Goal: Task Accomplishment & Management: Complete application form

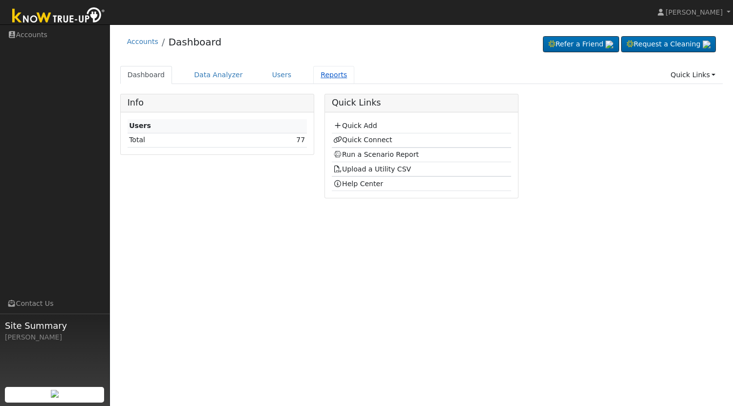
click at [322, 78] on link "Reports" at bounding box center [333, 75] width 41 height 18
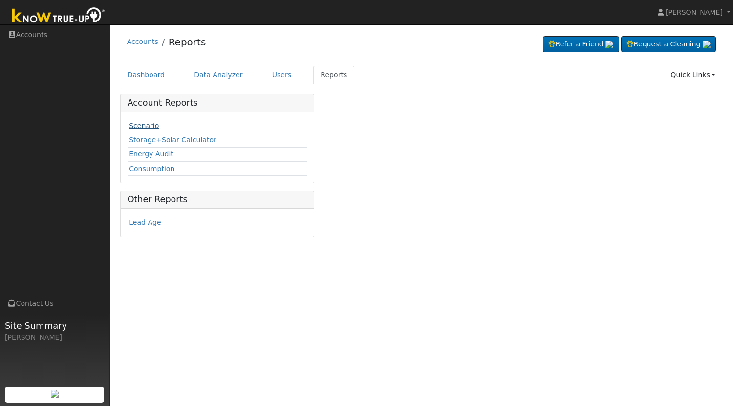
click at [147, 125] on link "Scenario" at bounding box center [144, 126] width 30 height 8
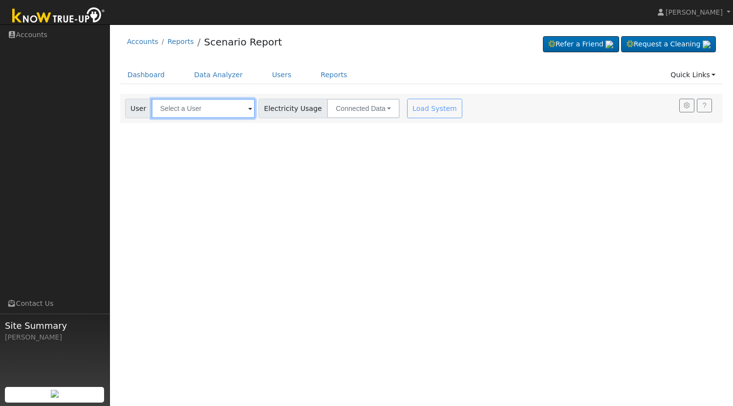
click at [225, 115] on input "text" at bounding box center [204, 109] width 104 height 20
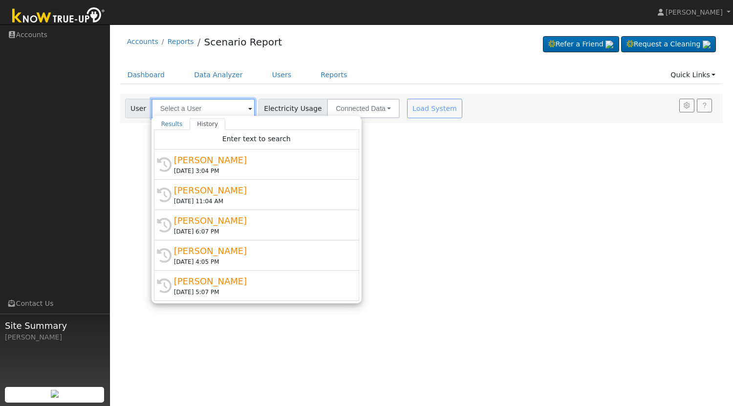
click at [205, 109] on input "text" at bounding box center [204, 109] width 104 height 20
click at [323, 77] on link "Reports" at bounding box center [333, 75] width 41 height 18
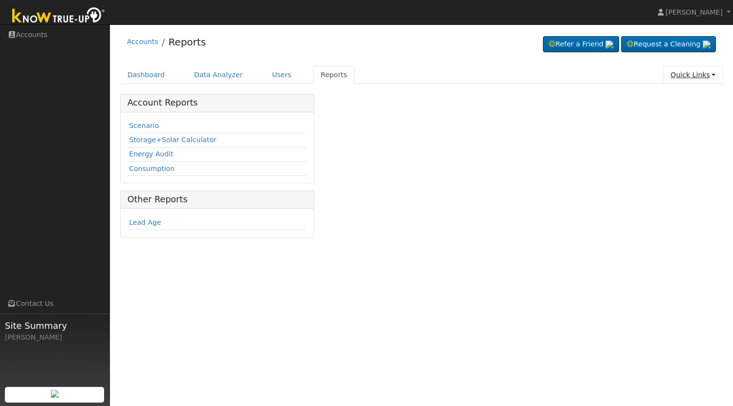
click at [707, 78] on link "Quick Links" at bounding box center [693, 75] width 60 height 18
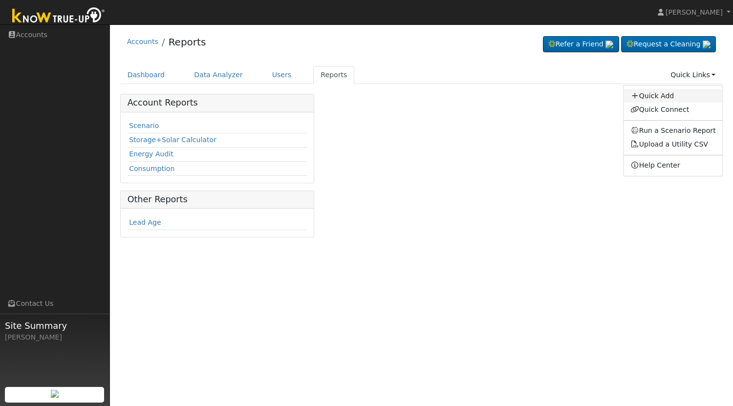
click at [658, 97] on link "Quick Add" at bounding box center [673, 96] width 99 height 14
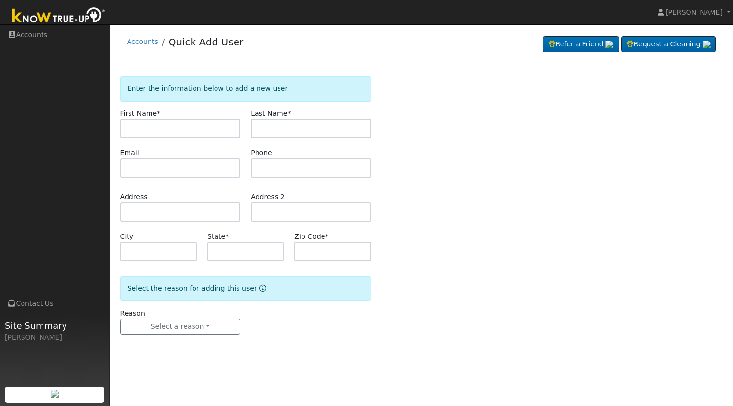
click at [192, 131] on input "text" at bounding box center [180, 129] width 121 height 20
type input "M"
click at [182, 129] on input "text" at bounding box center [180, 129] width 121 height 20
click at [203, 123] on input "text" at bounding box center [180, 129] width 121 height 20
click at [174, 127] on input "text" at bounding box center [180, 129] width 121 height 20
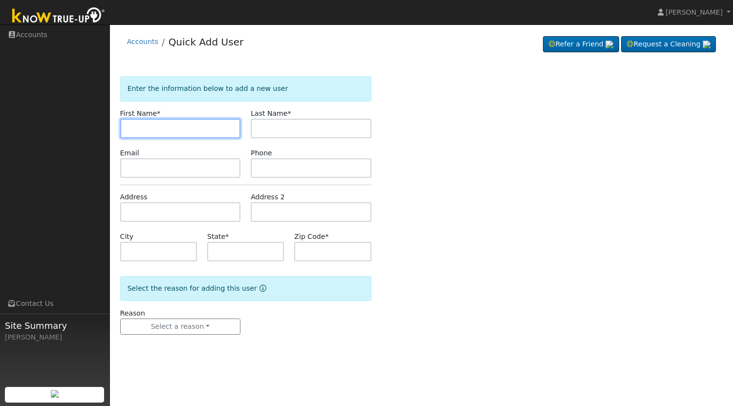
click at [174, 127] on input "text" at bounding box center [180, 129] width 121 height 20
paste input "Crispin Chavez"
drag, startPoint x: 182, startPoint y: 126, endPoint x: 153, endPoint y: 123, distance: 29.5
click at [153, 123] on input "Crispin Chavez" at bounding box center [180, 129] width 121 height 20
type input "Crispin"
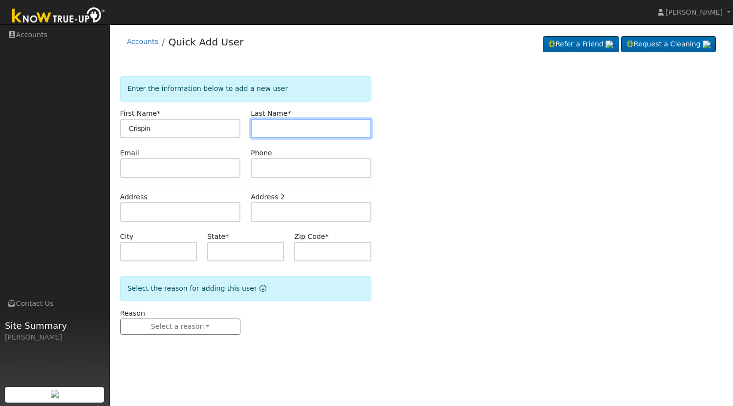
click at [271, 128] on input "text" at bounding box center [311, 129] width 121 height 20
paste input "Chavez"
type input "Chavez"
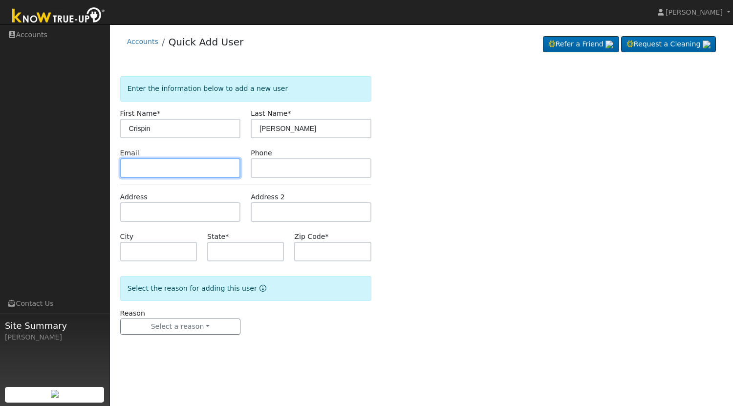
click at [170, 175] on input "text" at bounding box center [180, 168] width 121 height 20
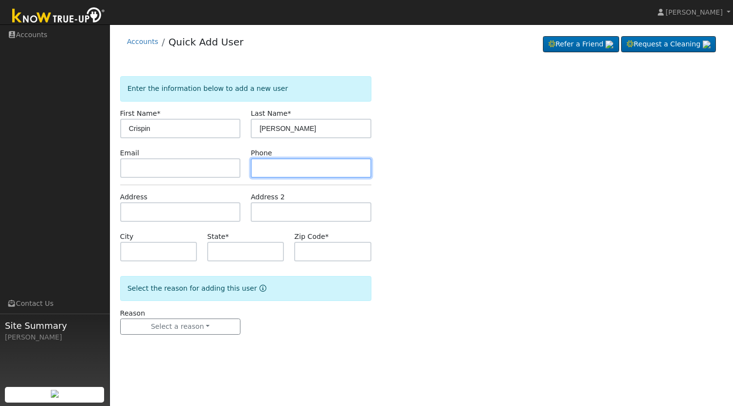
click at [277, 167] on input "text" at bounding box center [311, 168] width 121 height 20
paste input "(559) 213-0382"
type input "(559) 213-0382"
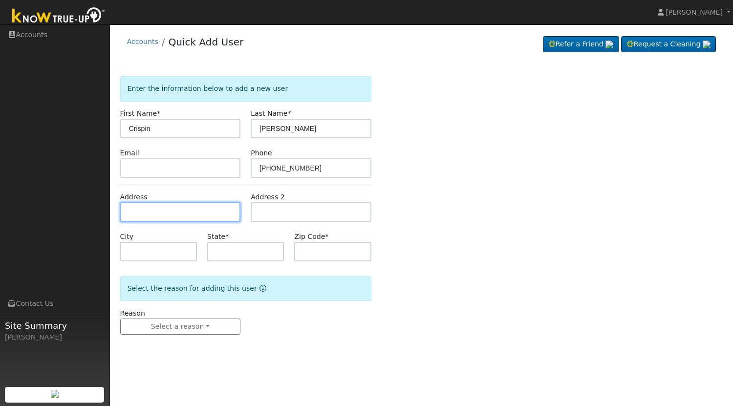
click at [163, 211] on input "text" at bounding box center [180, 212] width 121 height 20
paste input "1433 Curtis St"
type input "1433 Curtis Street"
type input "Selma"
type input "CA"
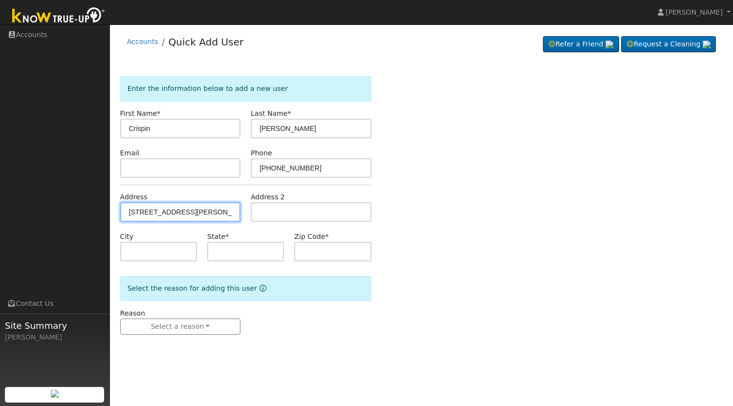
type input "93662"
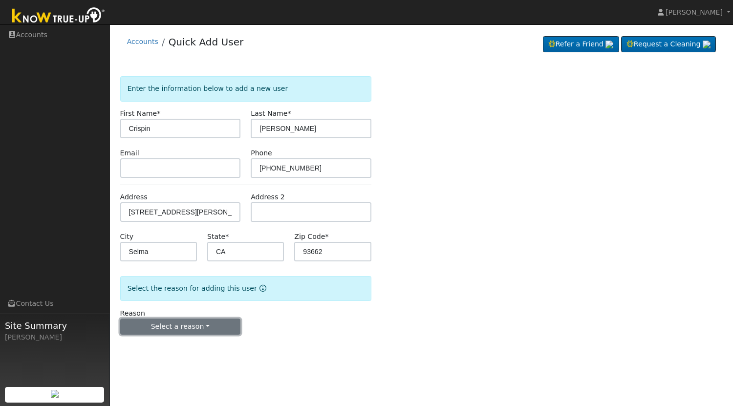
click at [212, 327] on button "Select a reason" at bounding box center [180, 327] width 121 height 17
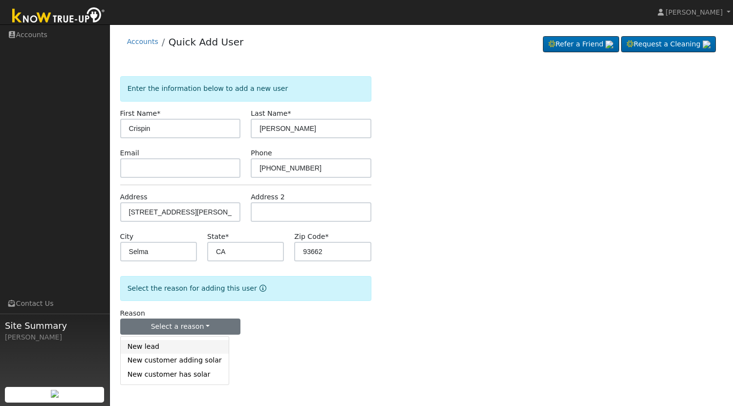
click at [161, 347] on link "New lead" at bounding box center [175, 347] width 108 height 14
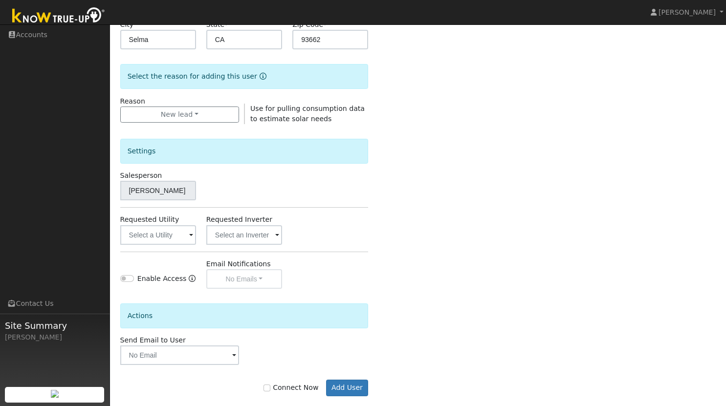
scroll to position [227, 0]
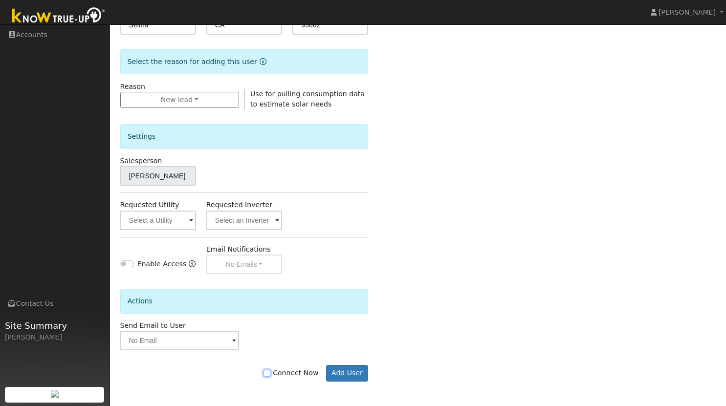
click at [270, 373] on input "Connect Now" at bounding box center [266, 373] width 7 height 7
checkbox input "true"
click at [351, 376] on button "Add User" at bounding box center [347, 373] width 43 height 17
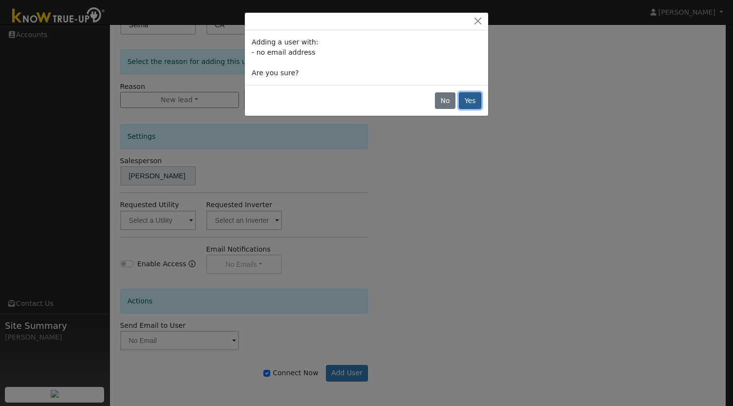
click at [473, 97] on button "Yes" at bounding box center [470, 100] width 22 height 17
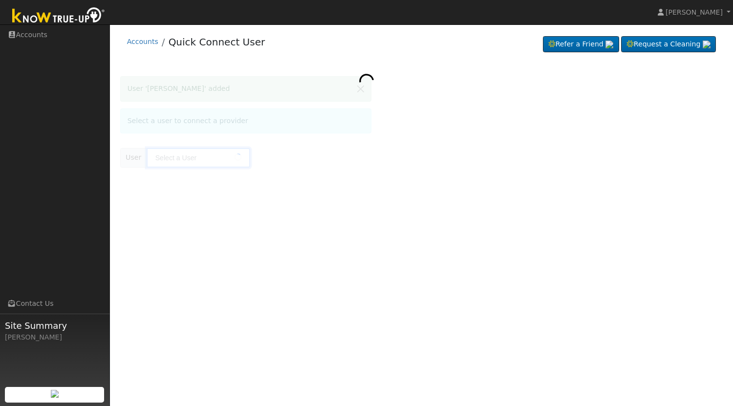
type input "[PERSON_NAME]"
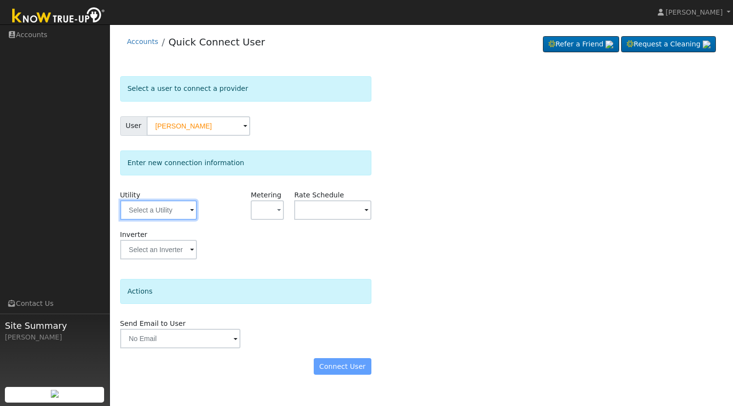
click at [173, 213] on input "text" at bounding box center [158, 210] width 77 height 20
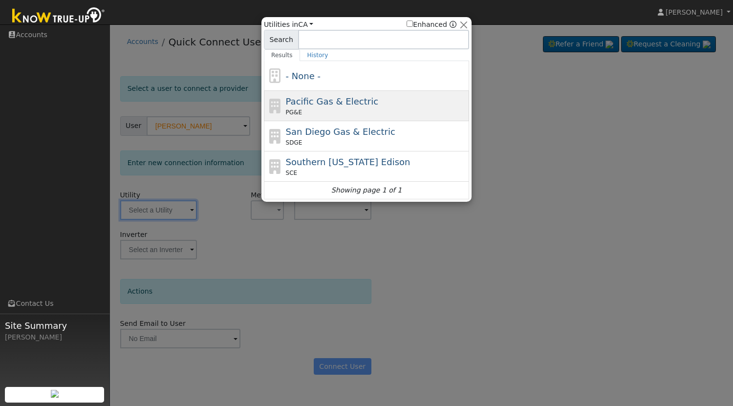
click at [326, 101] on span "Pacific Gas & Electric" at bounding box center [332, 101] width 92 height 10
type input "PG&E"
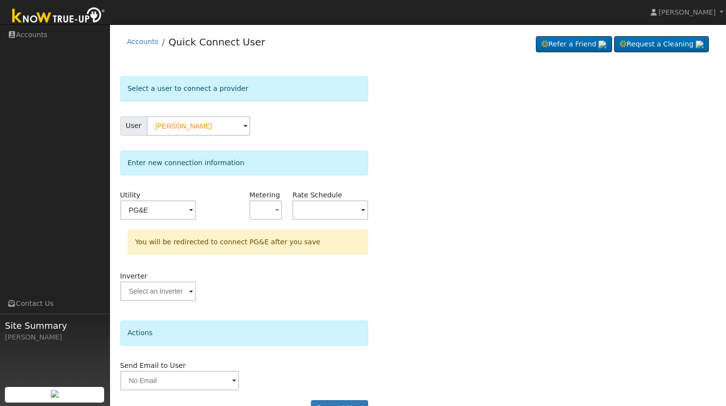
scroll to position [25, 0]
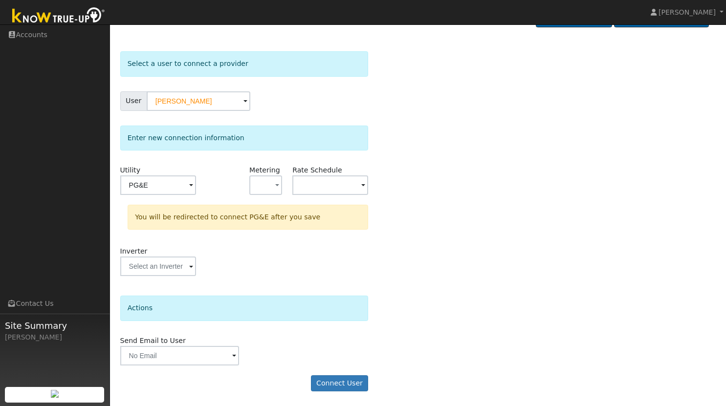
click at [382, 210] on div "Select a user to connect a provider User [PERSON_NAME] Account Default Account …" at bounding box center [418, 226] width 596 height 350
click at [341, 383] on button "Connect User" at bounding box center [340, 383] width 58 height 17
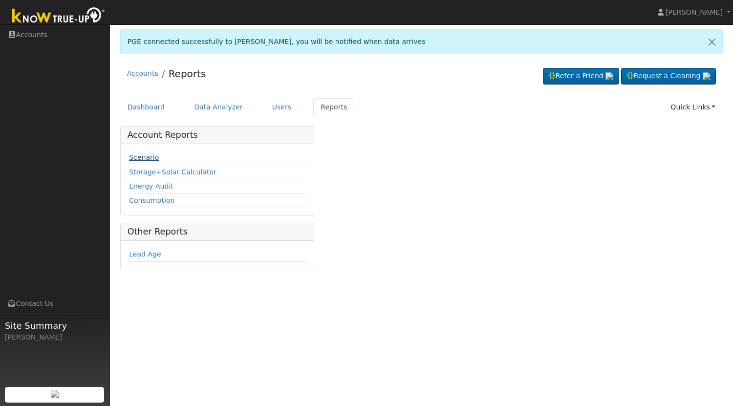
click at [143, 157] on link "Scenario" at bounding box center [144, 157] width 30 height 8
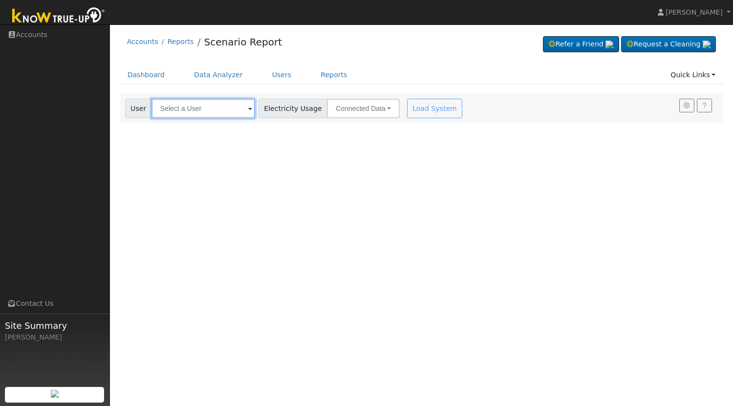
click at [212, 108] on input "text" at bounding box center [204, 109] width 104 height 20
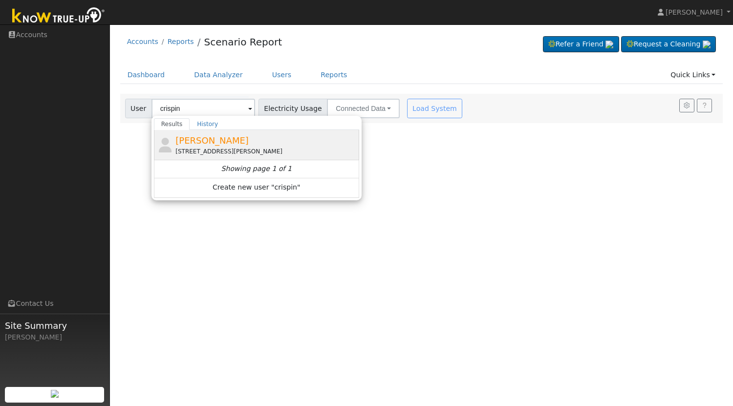
click at [201, 141] on span "[PERSON_NAME]" at bounding box center [211, 140] width 73 height 10
type input "[PERSON_NAME]"
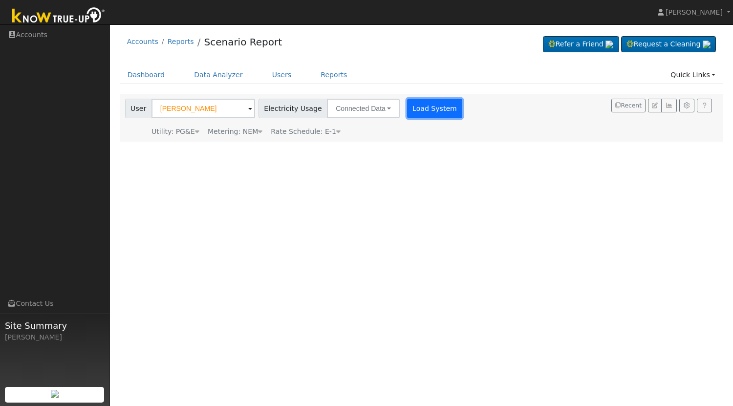
click at [415, 112] on button "Load System" at bounding box center [435, 109] width 56 height 20
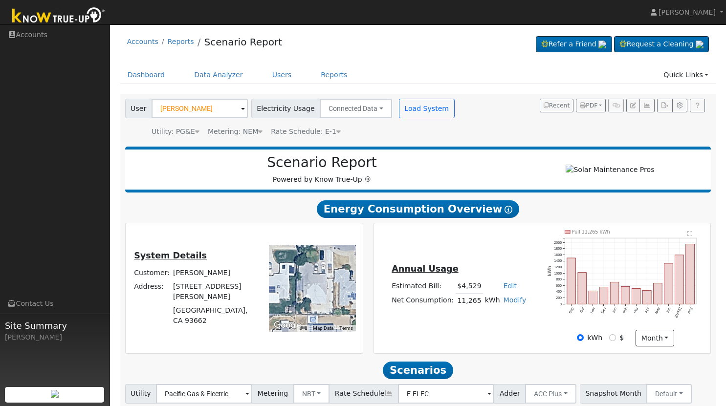
scroll to position [72, 0]
